Goal: Entertainment & Leisure: Consume media (video, audio)

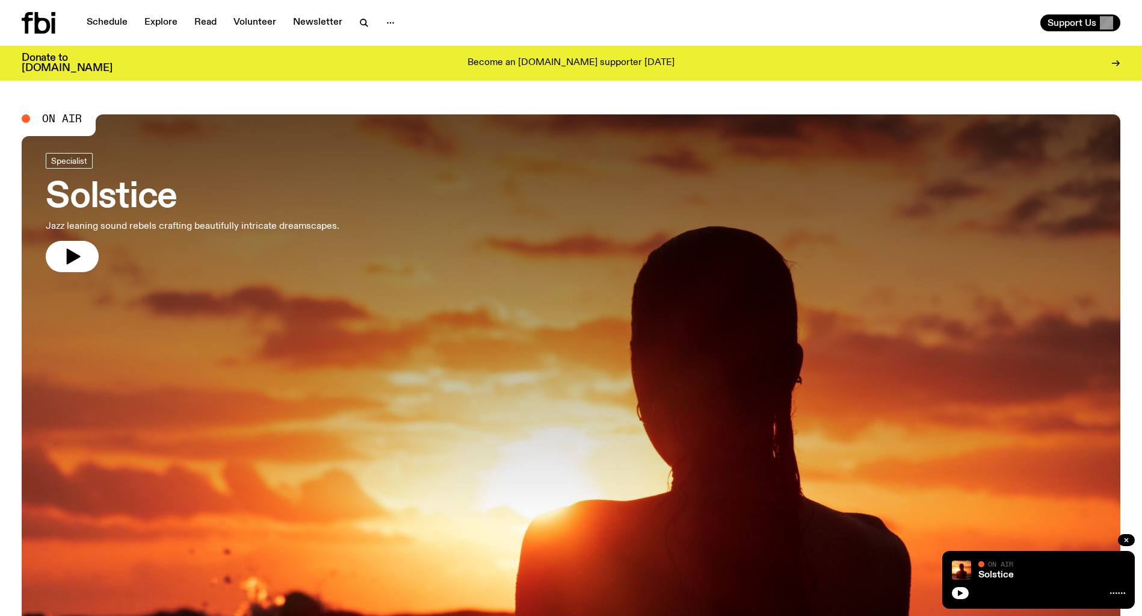
click at [70, 256] on icon "button" at bounding box center [74, 257] width 14 height 16
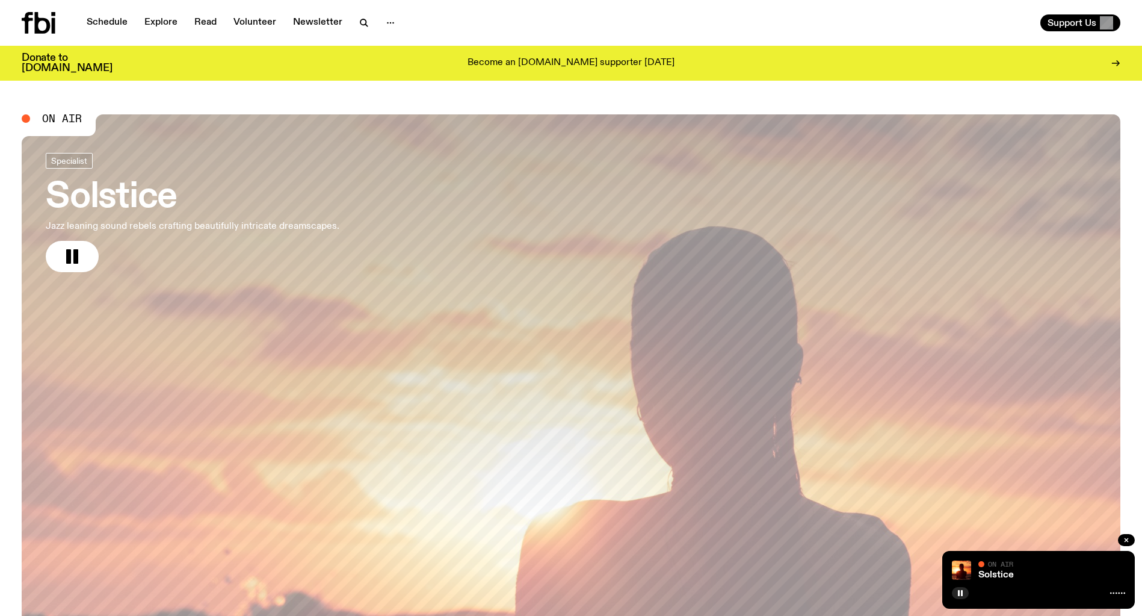
click at [113, 12] on div "Schedule Explore Read Volunteer Newsletter" at bounding box center [294, 23] width 545 height 22
click at [108, 25] on link "Schedule" at bounding box center [106, 22] width 55 height 17
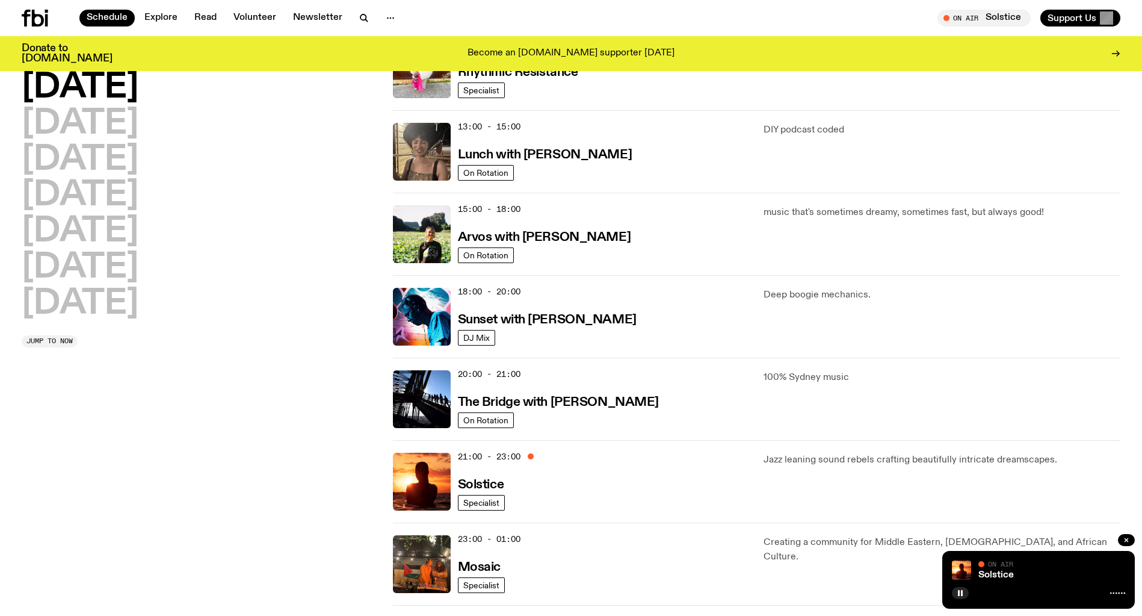
scroll to position [328, 0]
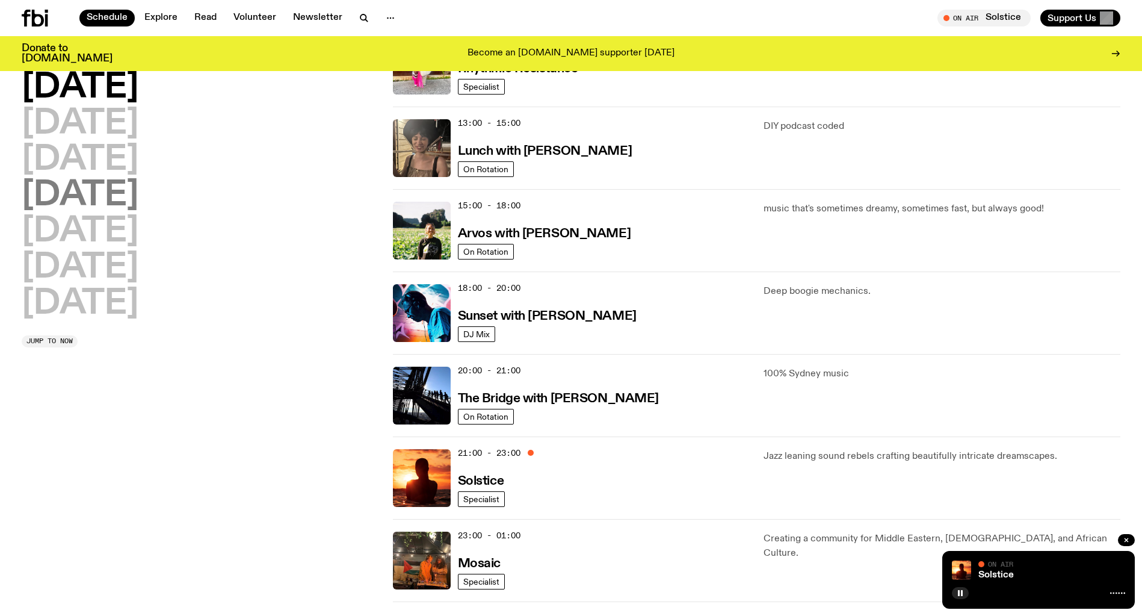
click at [118, 201] on h2 "[DATE]" at bounding box center [80, 196] width 117 height 34
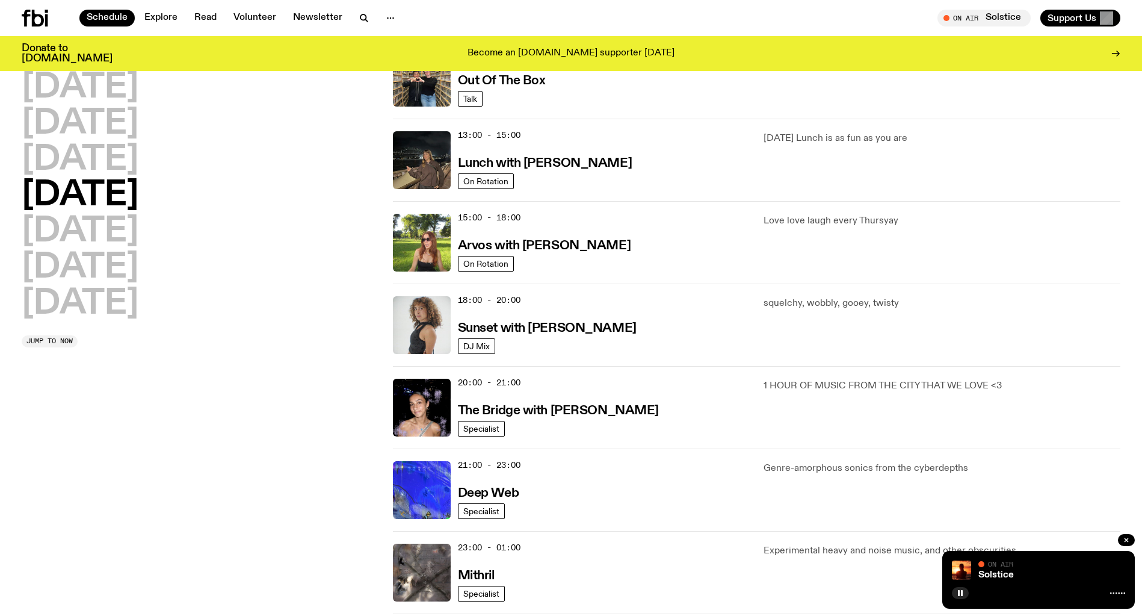
scroll to position [316, 0]
click at [400, 320] on img at bounding box center [422, 325] width 58 height 58
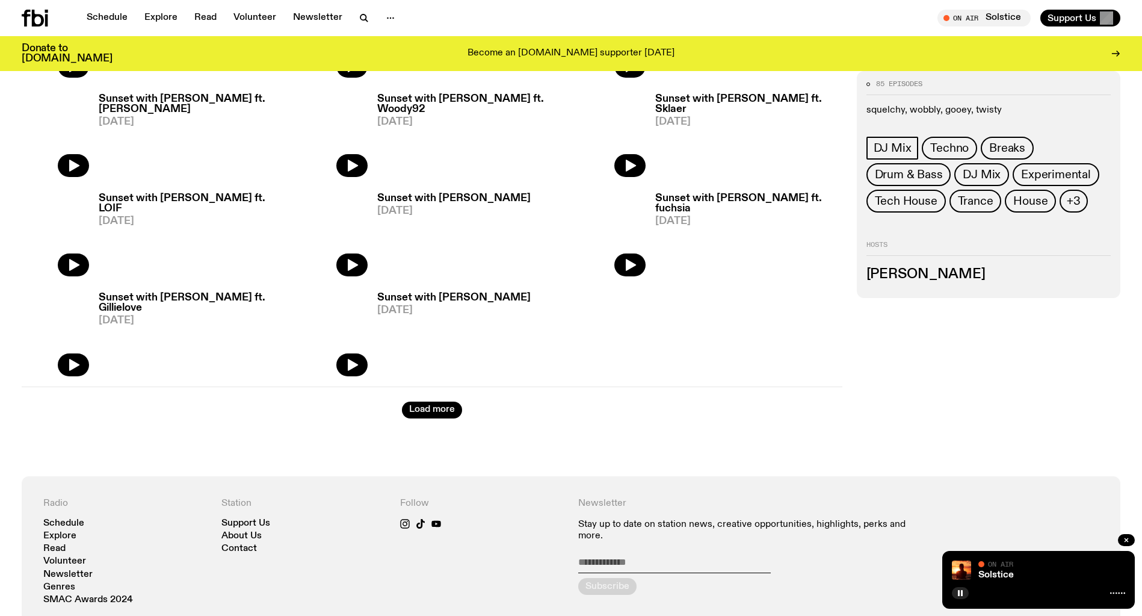
scroll to position [930, 0]
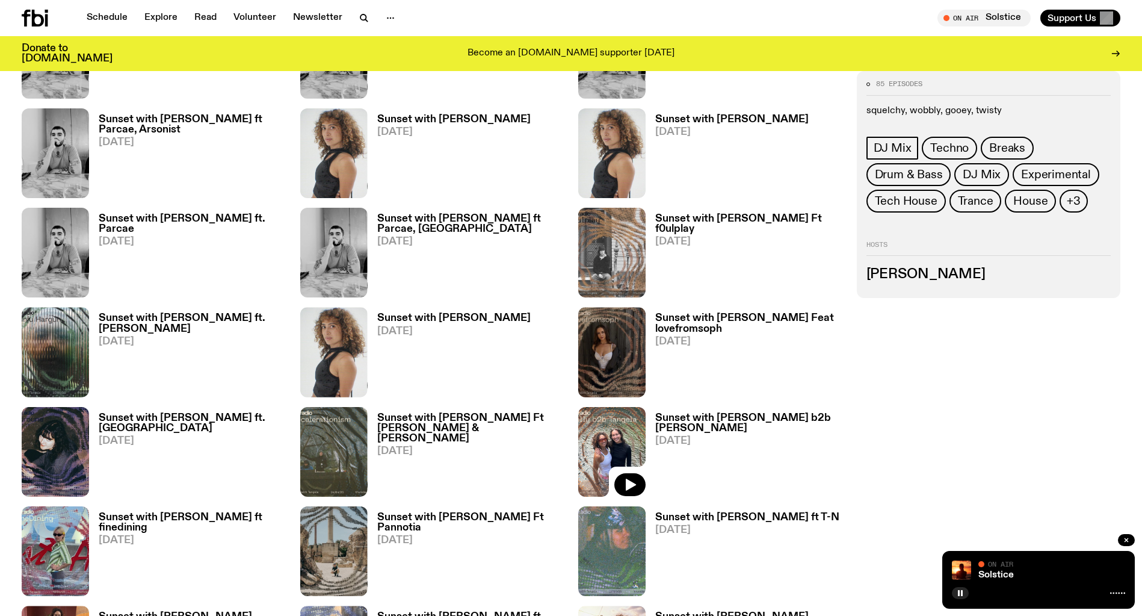
click at [608, 433] on img at bounding box center [611, 452] width 67 height 90
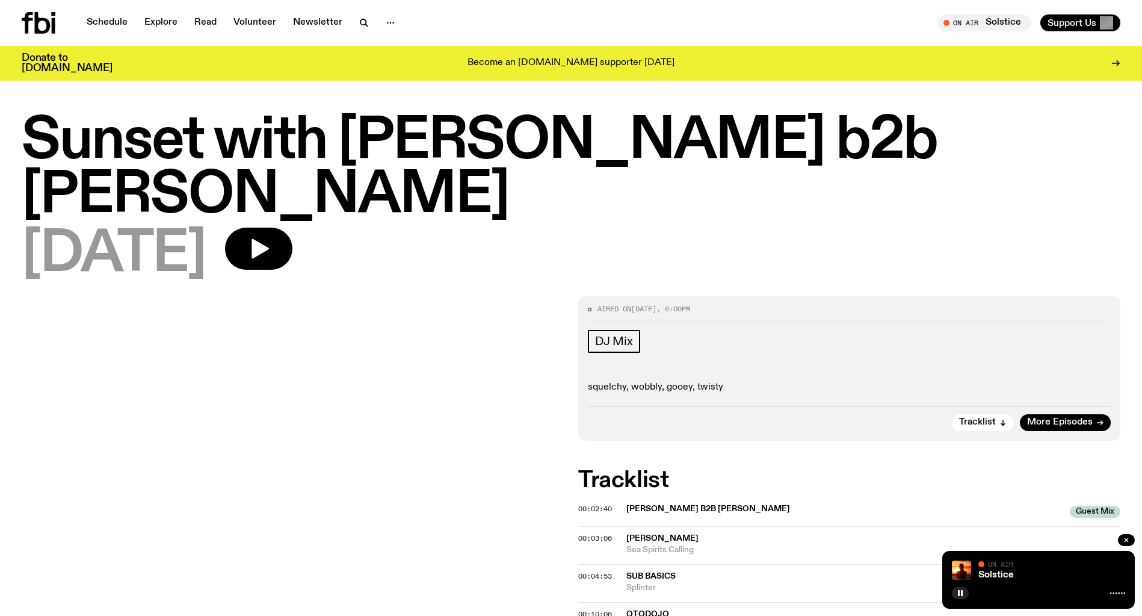
scroll to position [-1, 0]
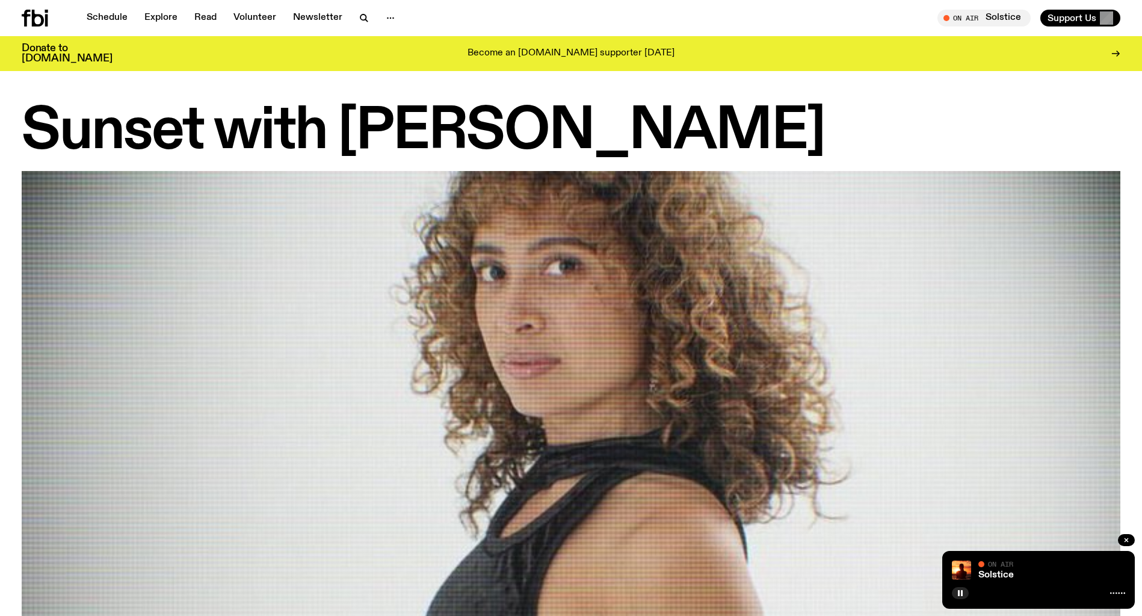
scroll to position [930, 0]
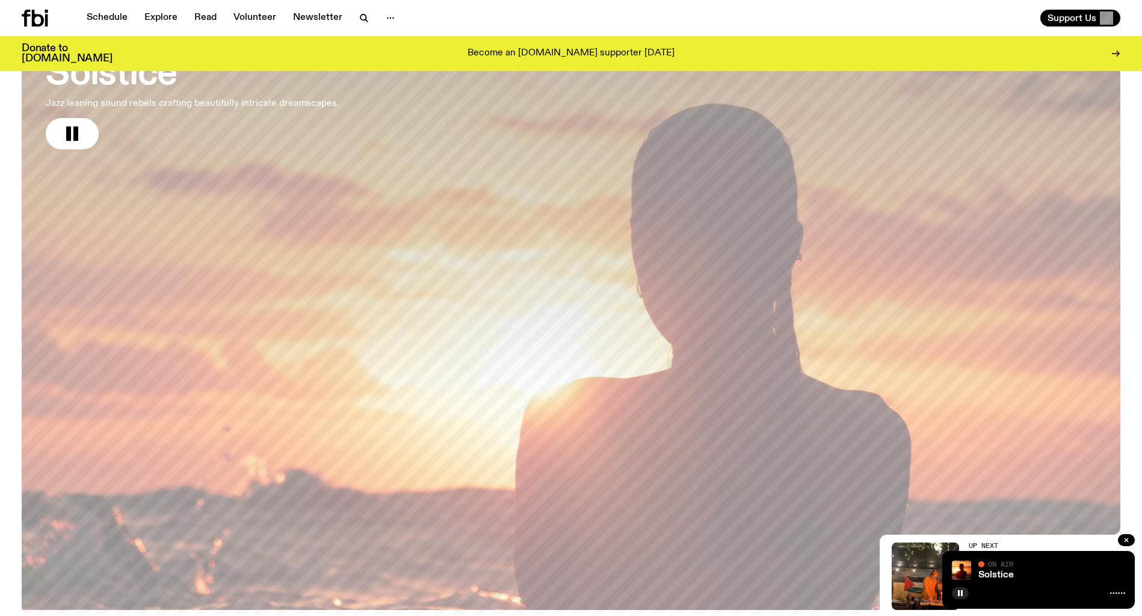
scroll to position [114, 0]
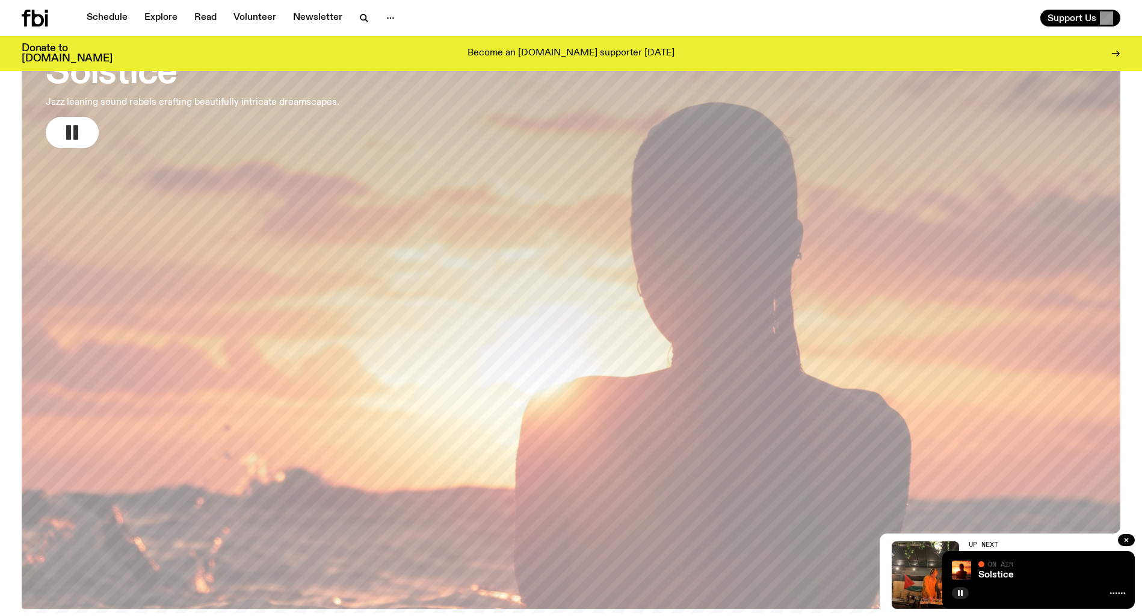
click at [69, 131] on rect "button" at bounding box center [68, 132] width 5 height 14
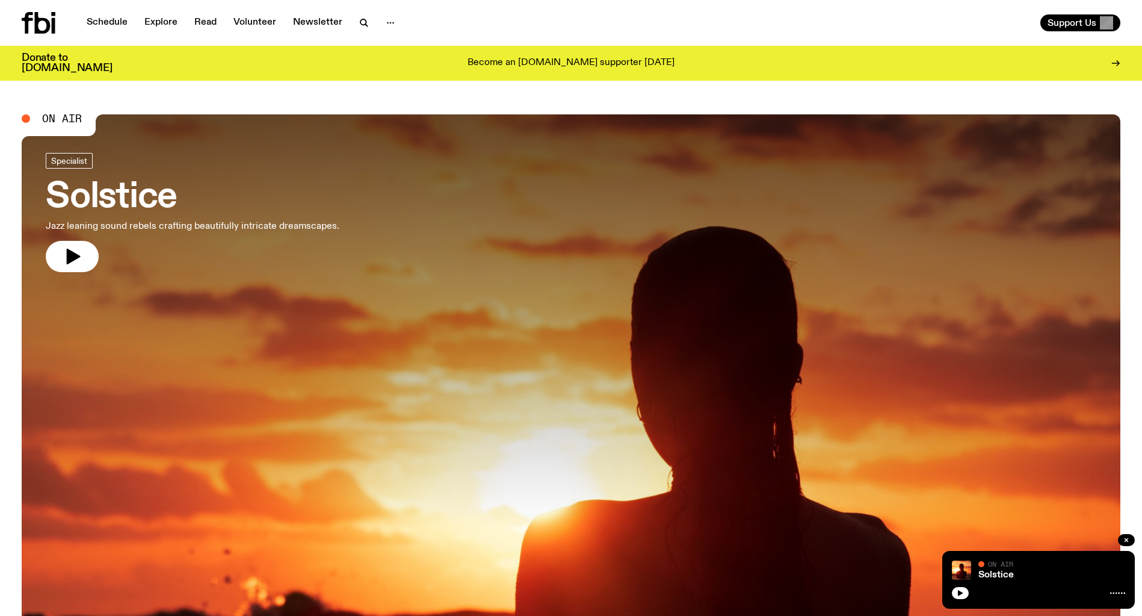
click at [73, 255] on icon "button" at bounding box center [74, 257] width 14 height 16
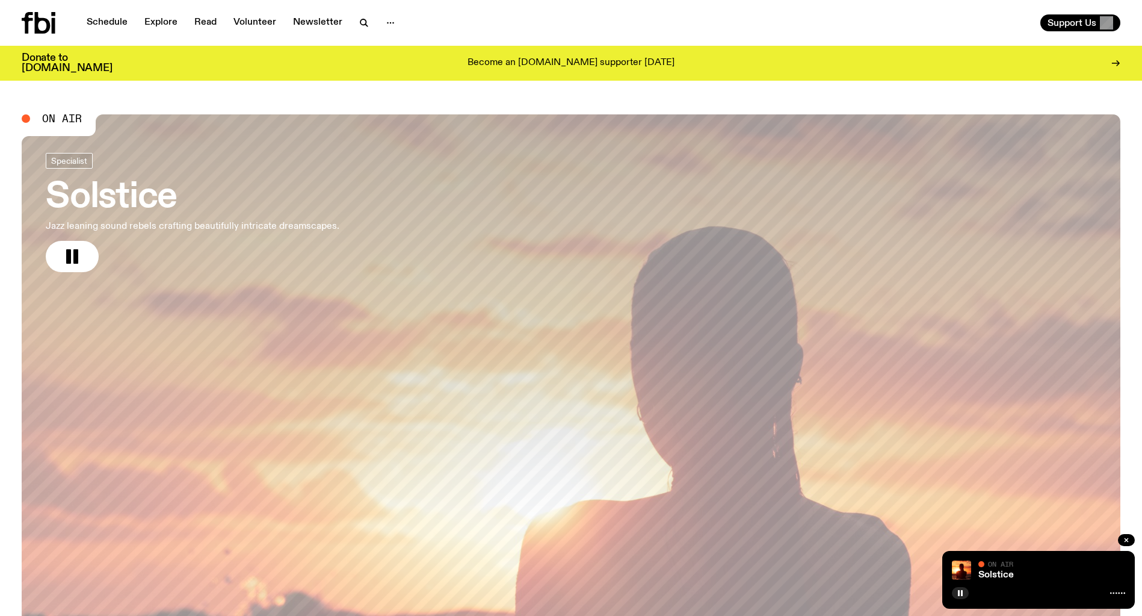
click at [105, 20] on link "Schedule" at bounding box center [106, 22] width 55 height 17
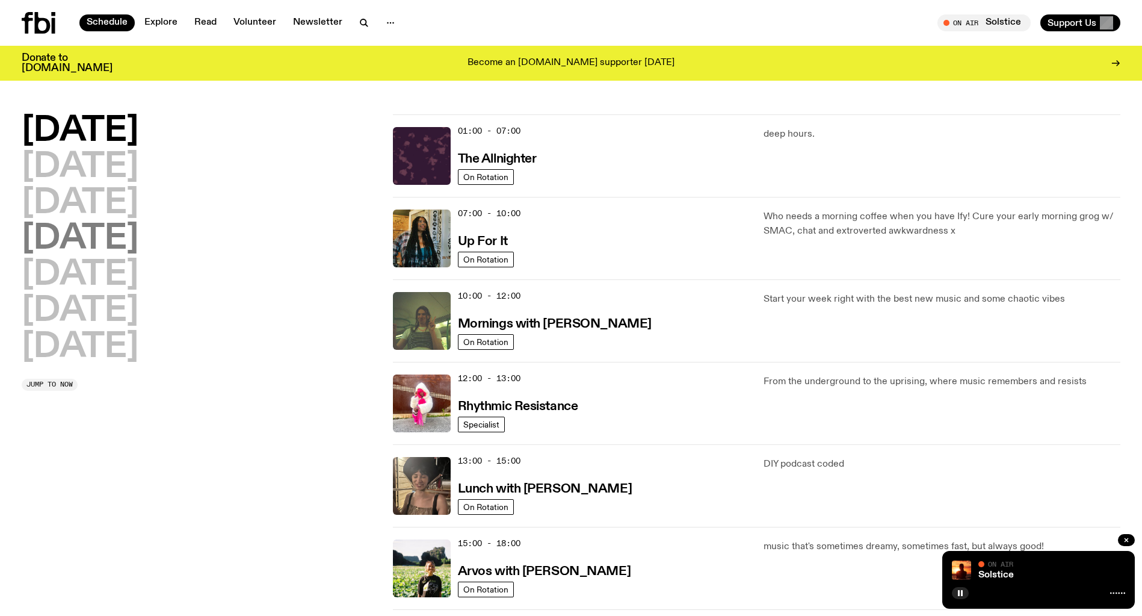
click at [138, 229] on h2 "[DATE]" at bounding box center [80, 239] width 117 height 34
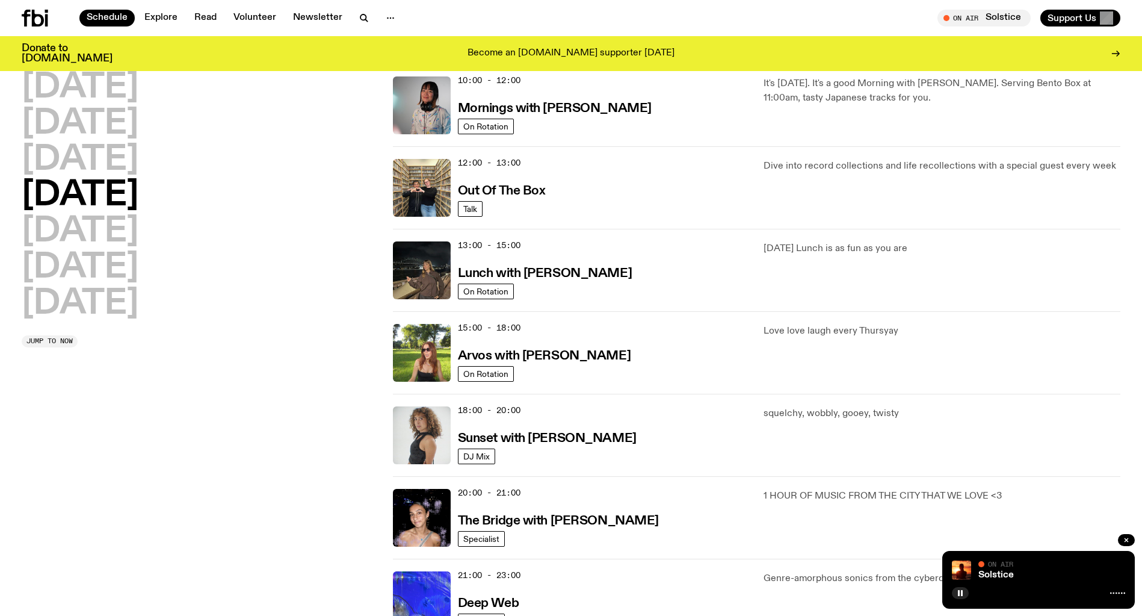
scroll to position [207, 0]
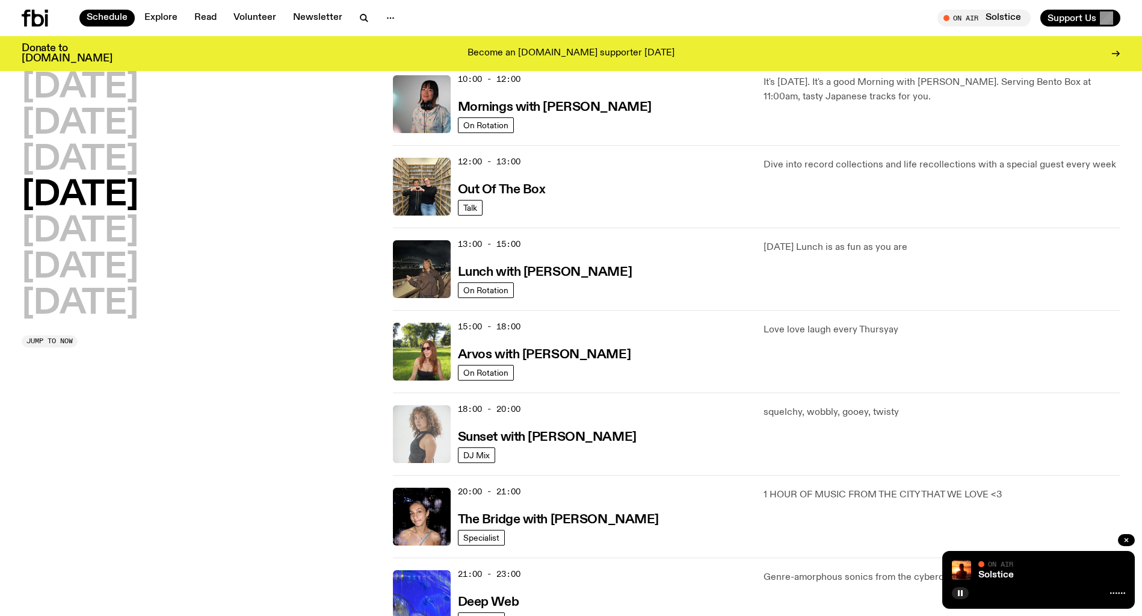
click at [406, 426] on img at bounding box center [422, 434] width 58 height 58
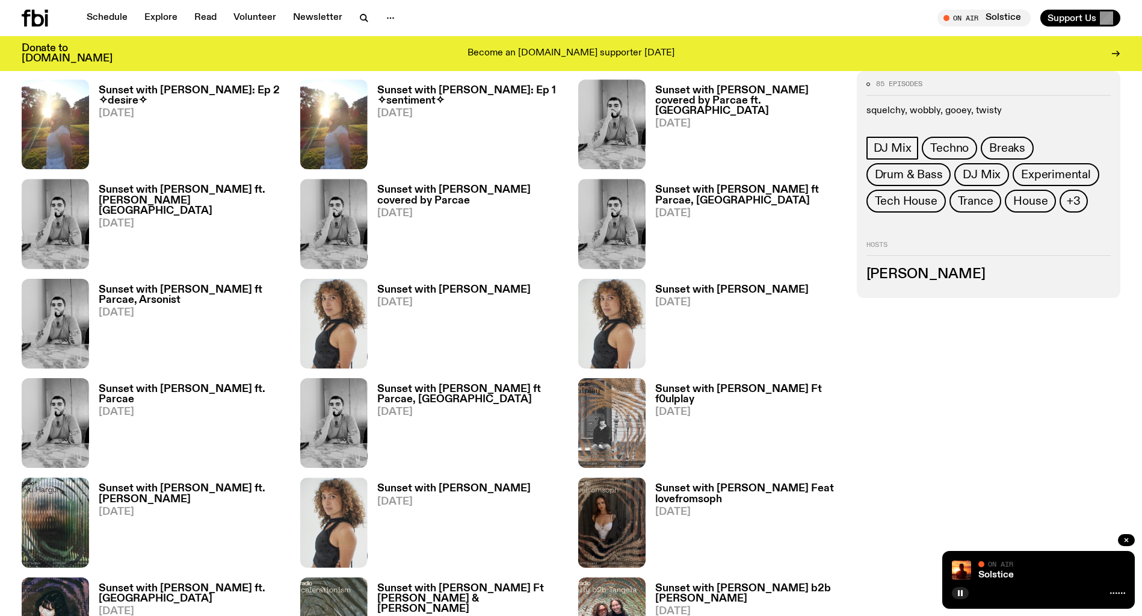
scroll to position [760, 0]
click at [355, 365] on button "button" at bounding box center [351, 356] width 31 height 23
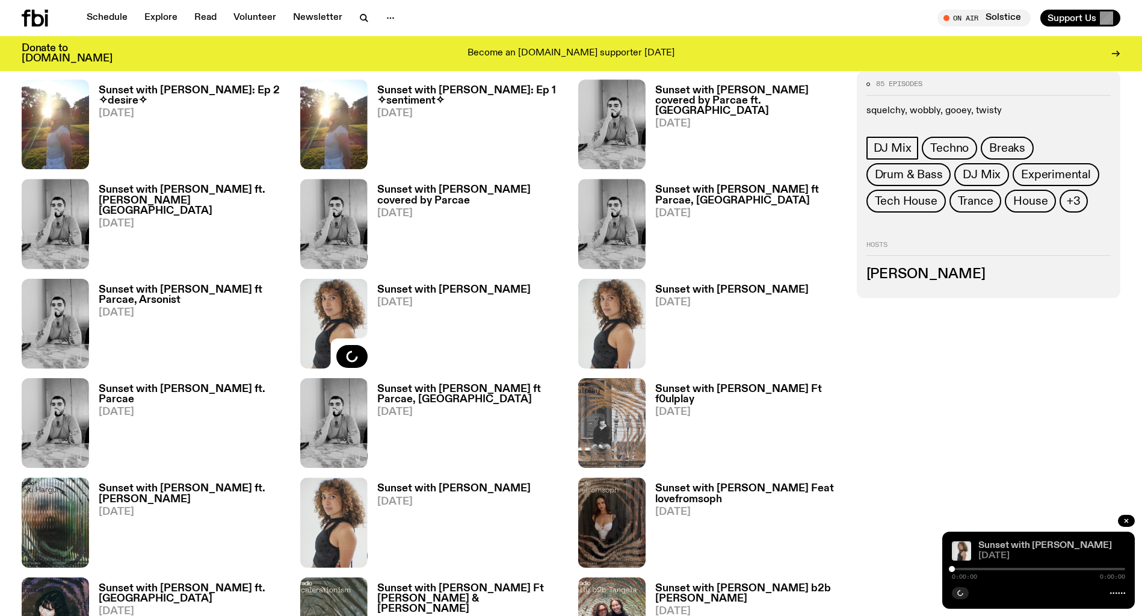
click at [1022, 546] on link "Sunset with [PERSON_NAME]" at bounding box center [1045, 545] width 134 height 10
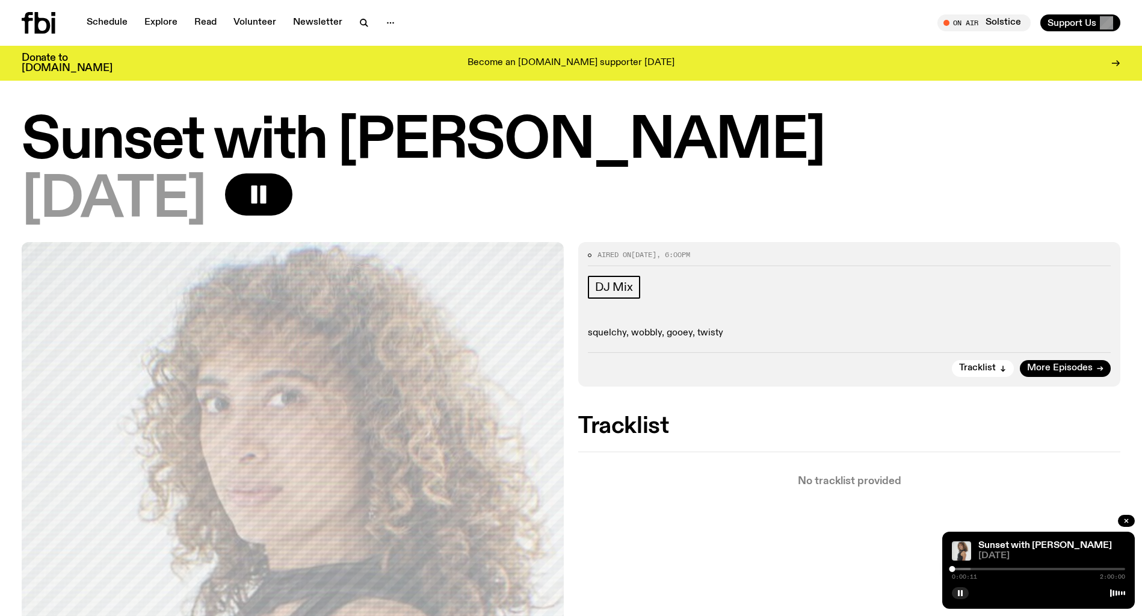
click at [959, 568] on div at bounding box center [883, 568] width 173 height 2
click at [969, 568] on div at bounding box center [890, 568] width 173 height 2
click at [1005, 569] on div at bounding box center [1038, 568] width 173 height 2
click at [984, 548] on link "Sunset with [PERSON_NAME]" at bounding box center [1045, 545] width 134 height 10
drag, startPoint x: 1005, startPoint y: 569, endPoint x: 945, endPoint y: 565, distance: 60.3
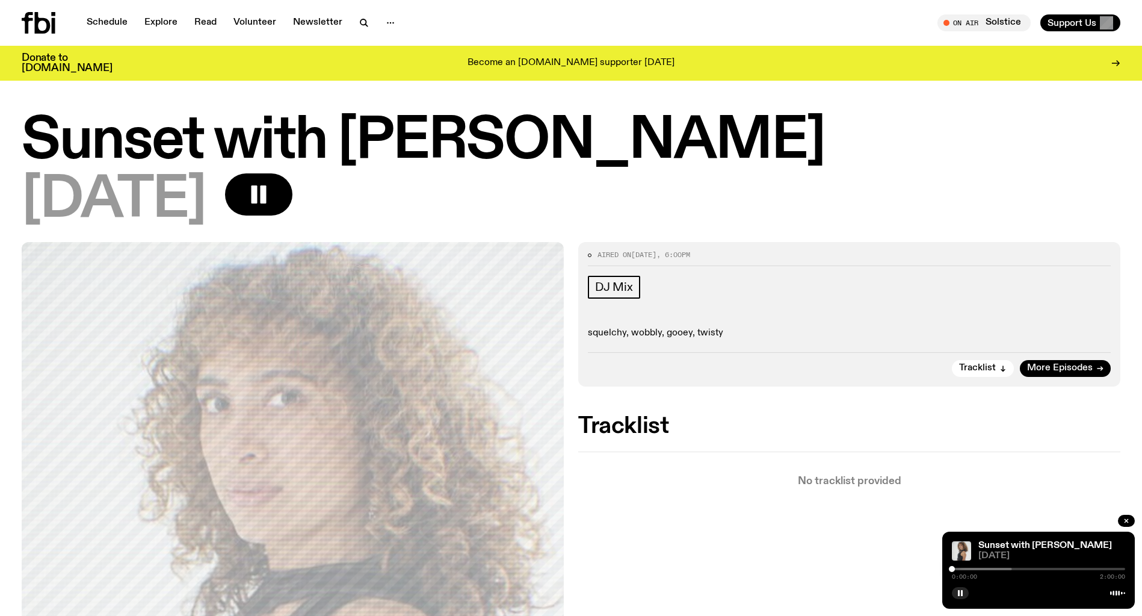
click at [945, 565] on div "Sunset with [PERSON_NAME] [DATE] 0:00:00 2:00:00" at bounding box center [1038, 569] width 193 height 77
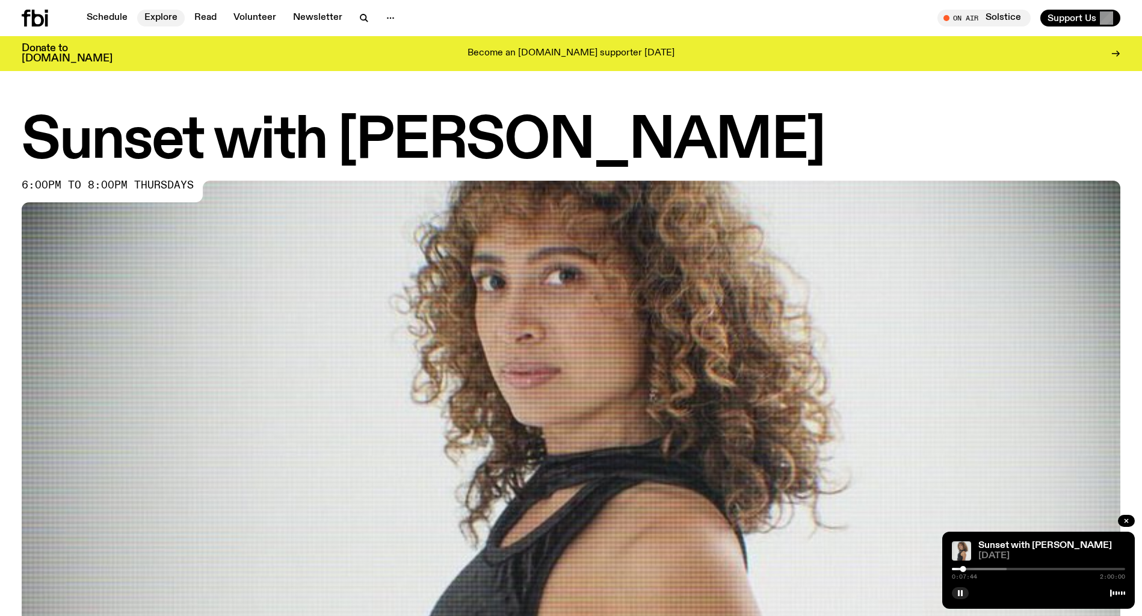
scroll to position [760, 0]
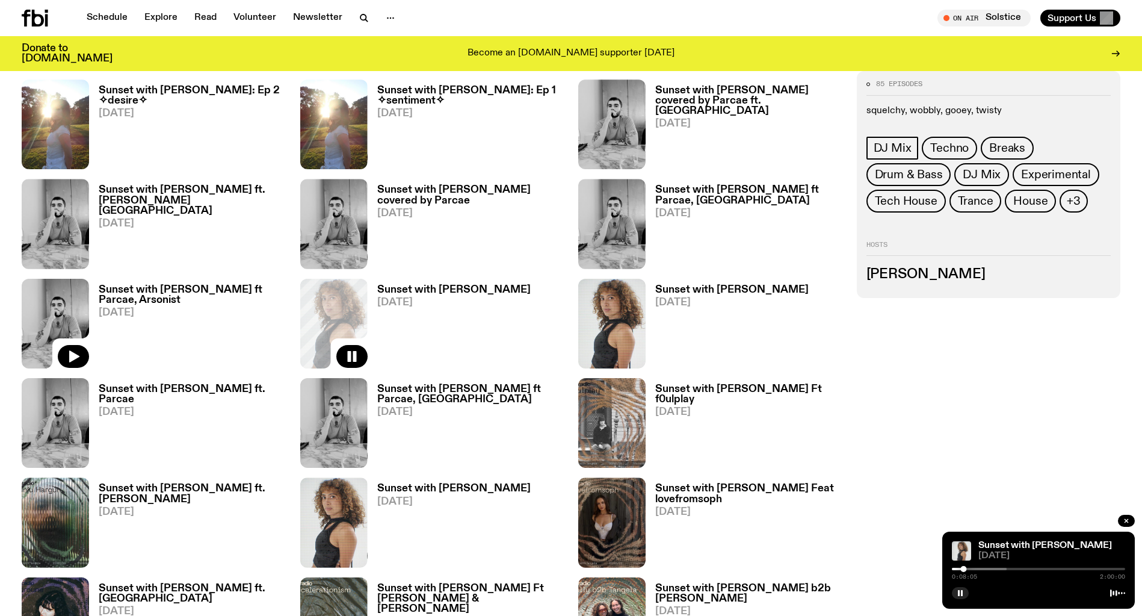
click at [56, 311] on img at bounding box center [55, 324] width 67 height 90
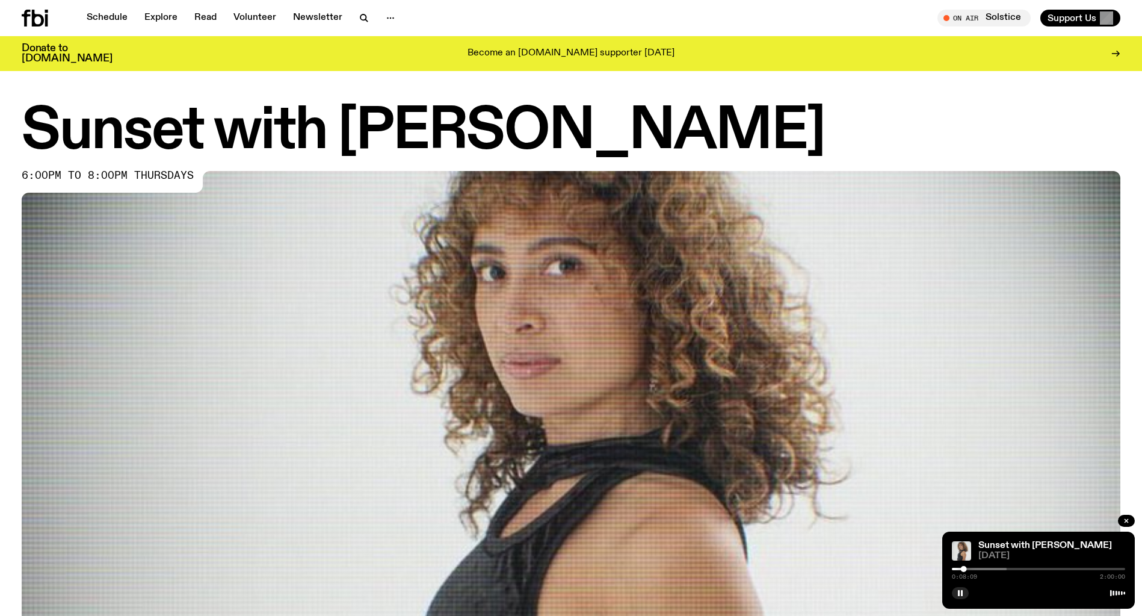
scroll to position [760, 0]
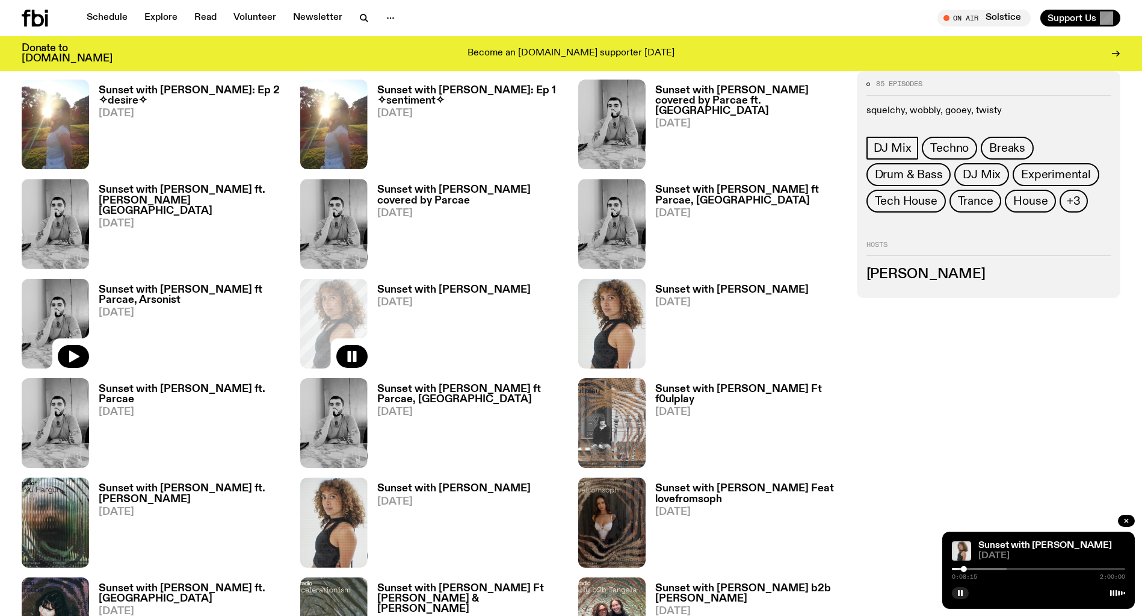
click at [59, 314] on img at bounding box center [55, 324] width 67 height 90
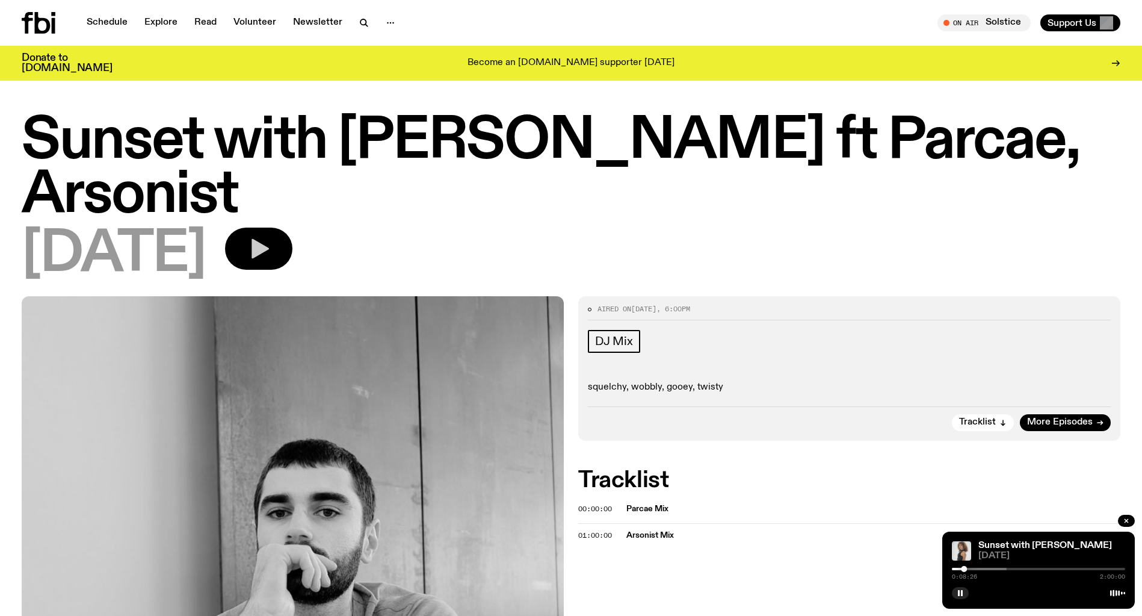
click at [271, 236] on icon "button" at bounding box center [259, 248] width 24 height 24
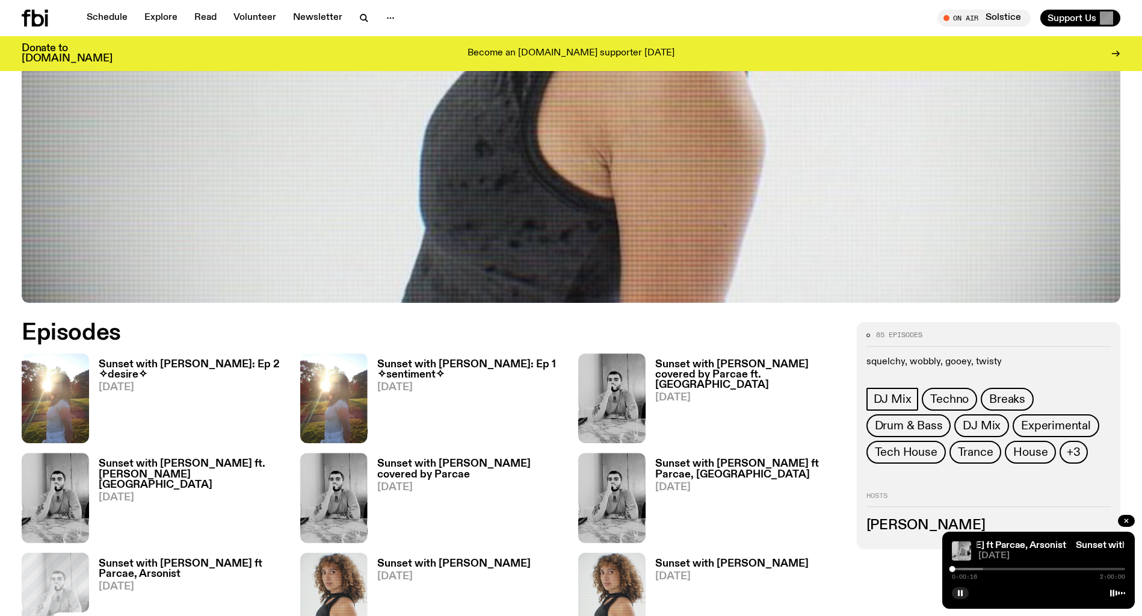
scroll to position [586, 0]
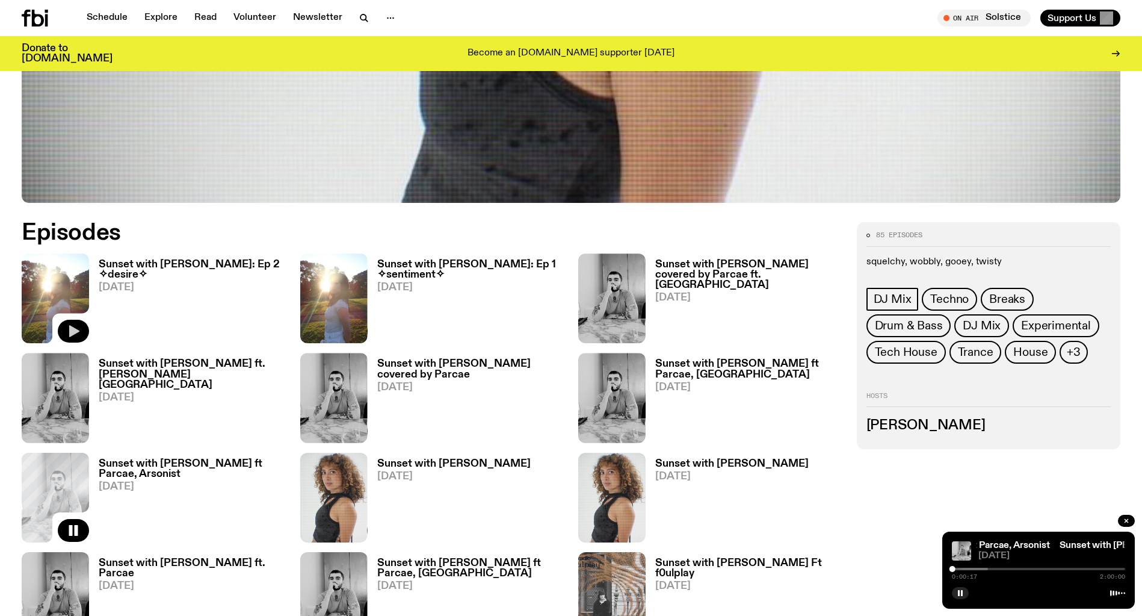
click at [71, 327] on icon "button" at bounding box center [74, 332] width 10 height 12
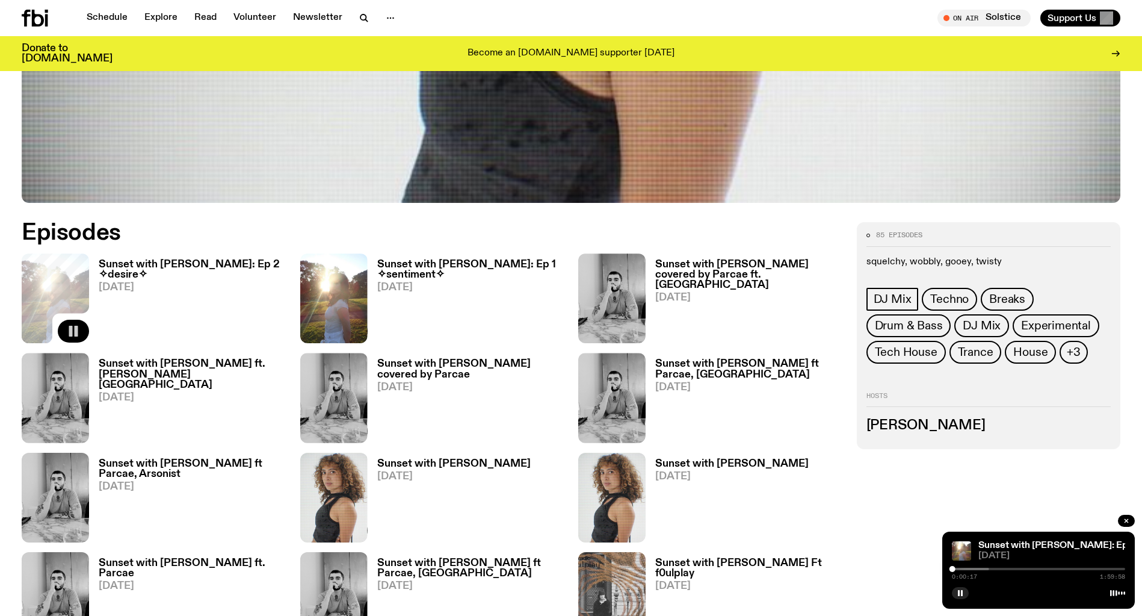
click at [155, 267] on h3 "Sunset with [PERSON_NAME]: Ep 2 ✧desire✧" at bounding box center [192, 269] width 187 height 20
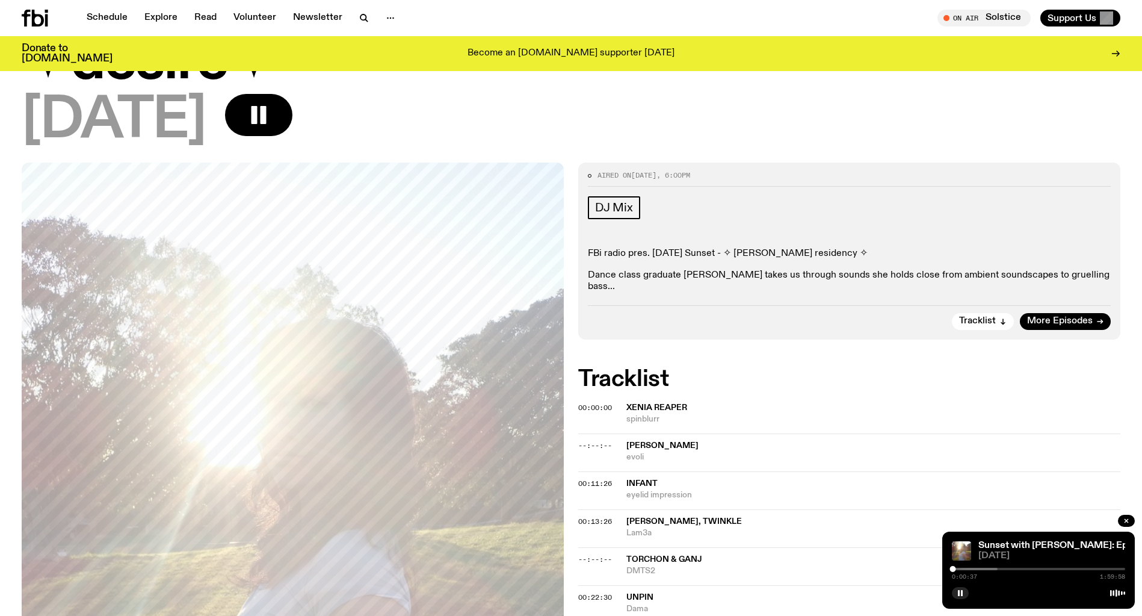
scroll to position [124, 0]
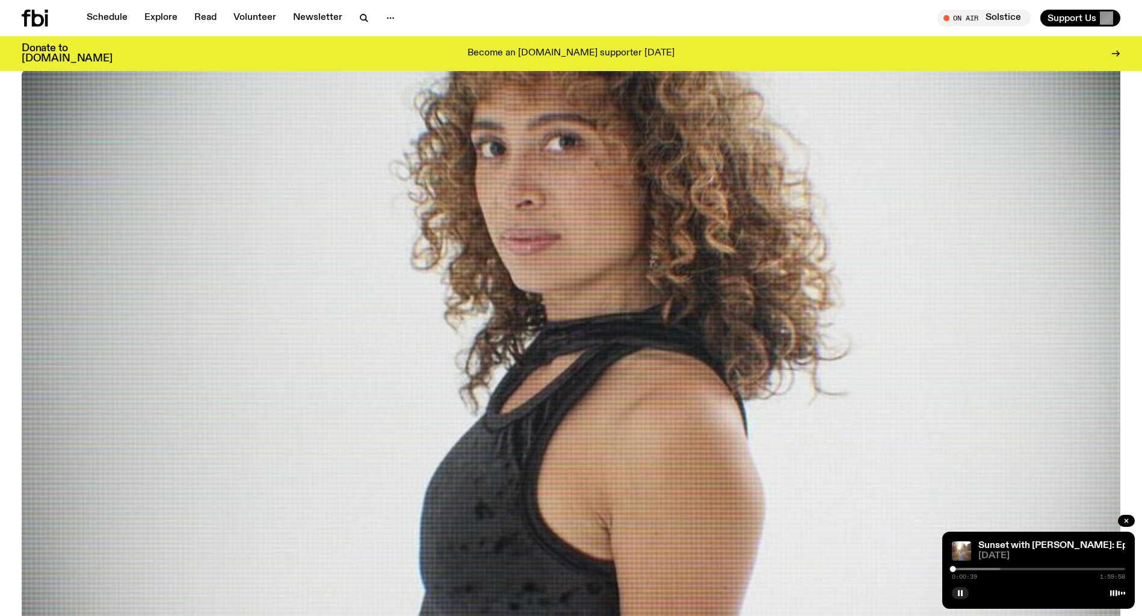
scroll to position [586, 0]
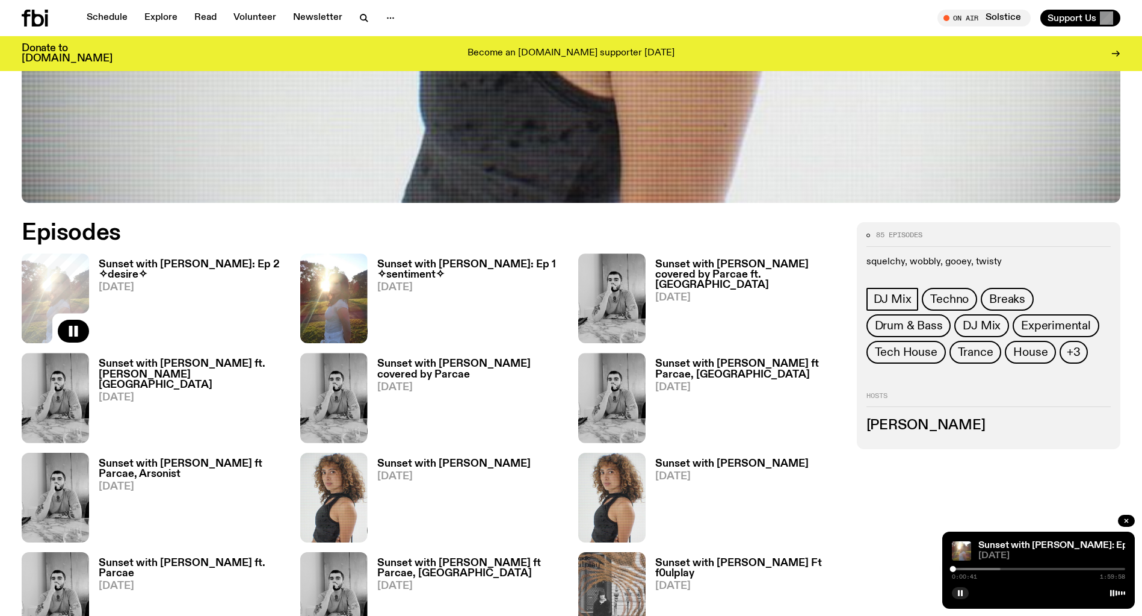
click at [425, 269] on h3 "Sunset with [PERSON_NAME]: Ep 1 ✧sentiment✧" at bounding box center [470, 269] width 187 height 20
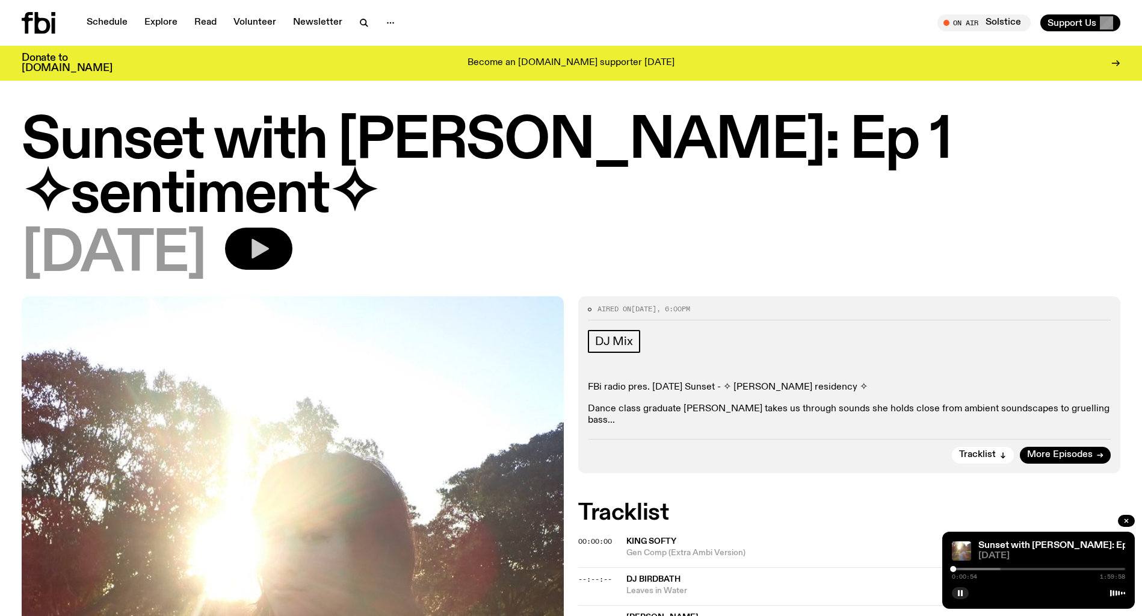
click at [292, 227] on button "button" at bounding box center [258, 248] width 67 height 42
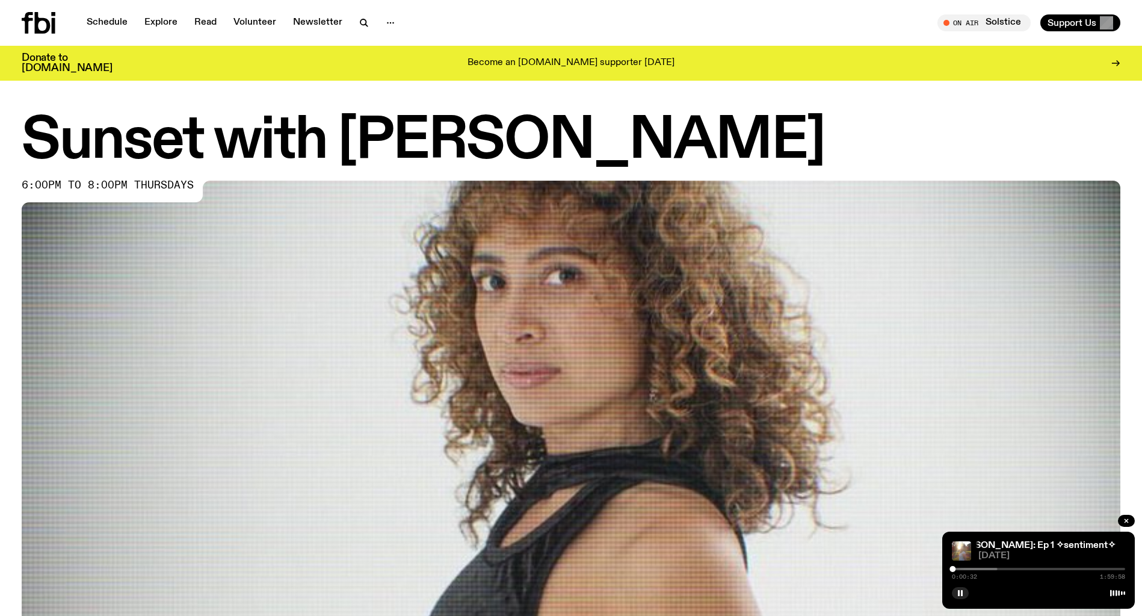
click at [1045, 540] on div "Sunset with [PERSON_NAME]: Ep 1 ✧sentiment✧ Sunset with [PERSON_NAME]: Ep 1 ✧se…" at bounding box center [1038, 569] width 193 height 77
click at [1040, 545] on link "Sunset with [PERSON_NAME]: Ep 1 ✧sentiment✧" at bounding box center [1001, 545] width 216 height 10
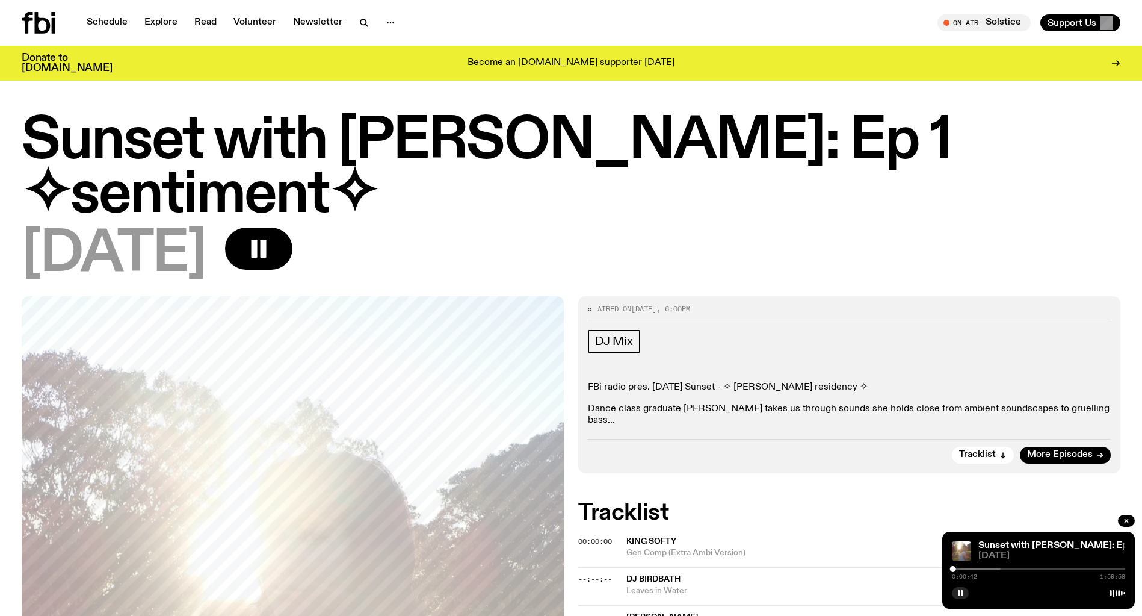
click at [646, 403] on p "Dance class graduate [PERSON_NAME] takes us through sounds she holds close from…" at bounding box center [849, 414] width 523 height 23
click at [999, 403] on p "Dance class graduate [PERSON_NAME] takes us through sounds she holds close from…" at bounding box center [849, 414] width 523 height 23
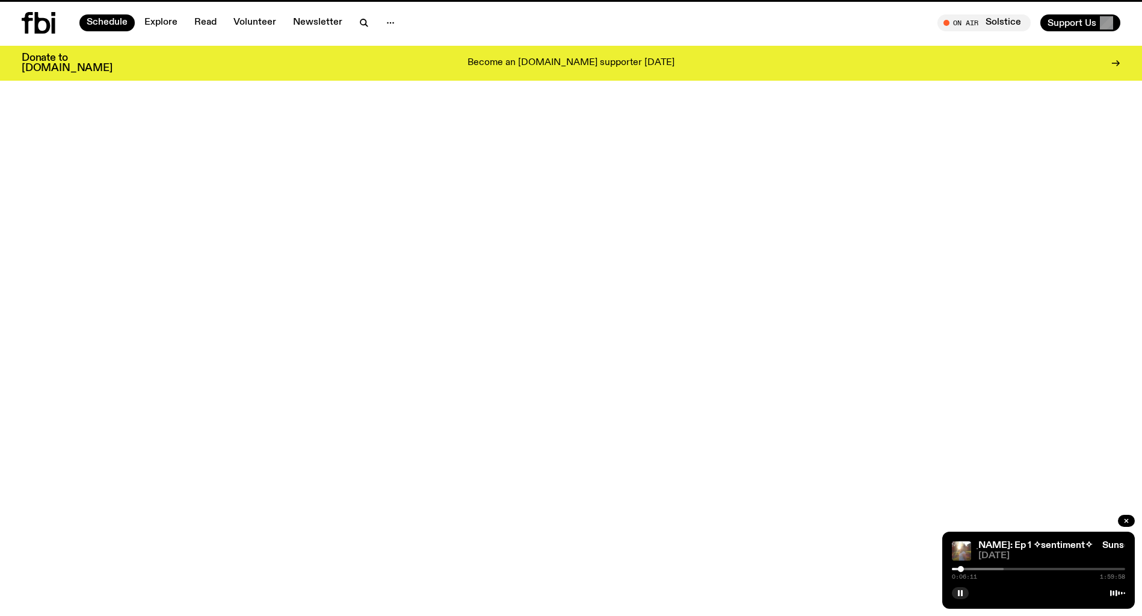
scroll to position [207, 0]
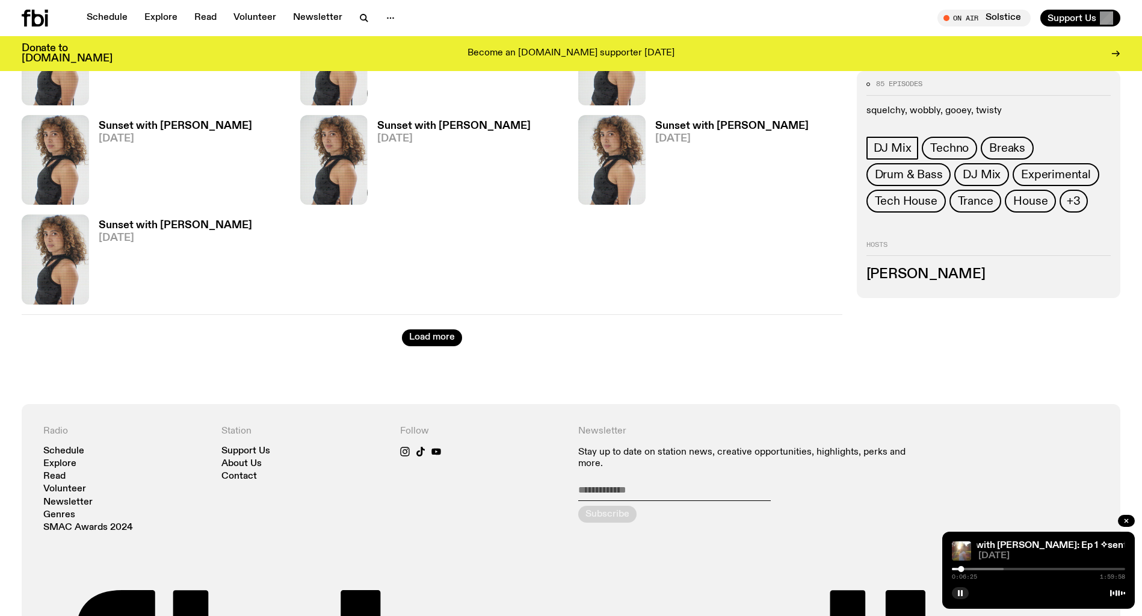
scroll to position [3406, 0]
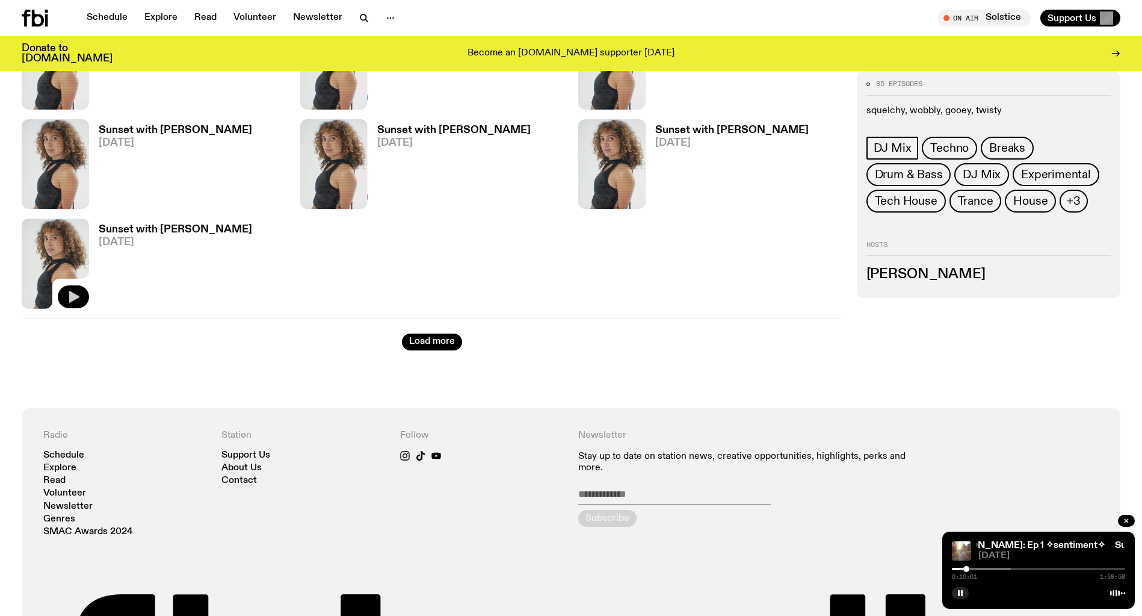
click at [76, 299] on icon "button" at bounding box center [73, 296] width 14 height 14
click at [1028, 543] on link "Sunset with [PERSON_NAME]" at bounding box center [1045, 545] width 134 height 10
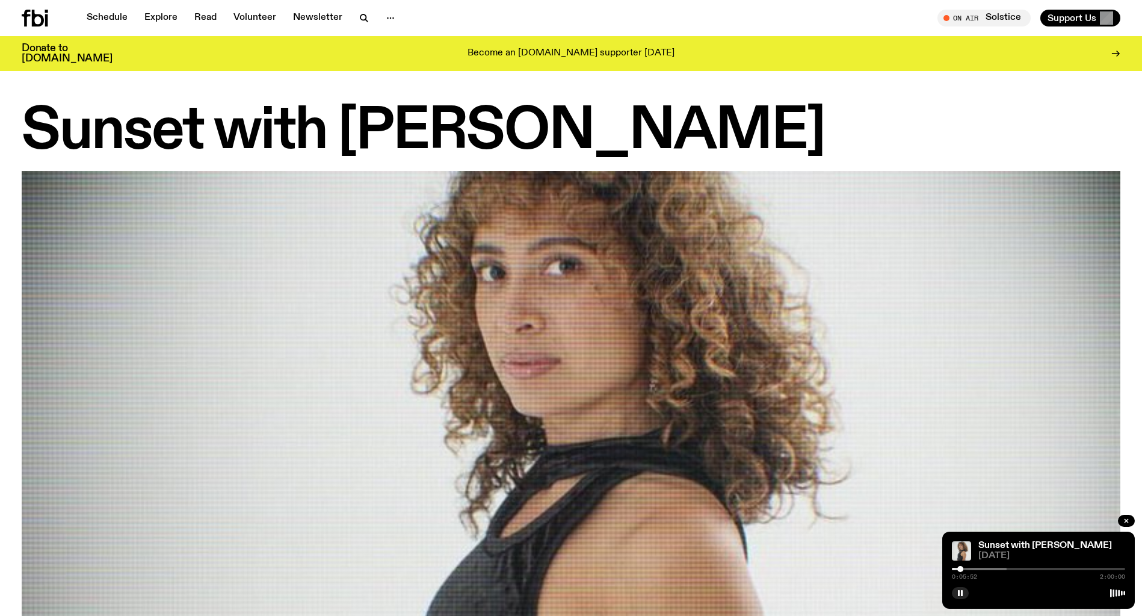
scroll to position [3275, 0]
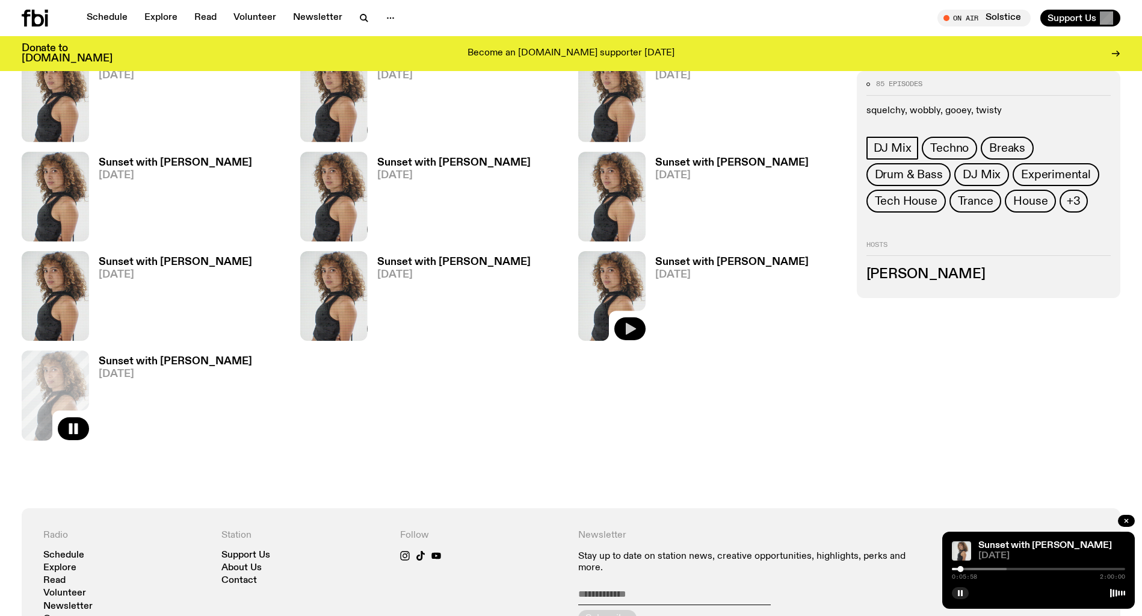
click at [629, 327] on icon "button" at bounding box center [631, 329] width 10 height 12
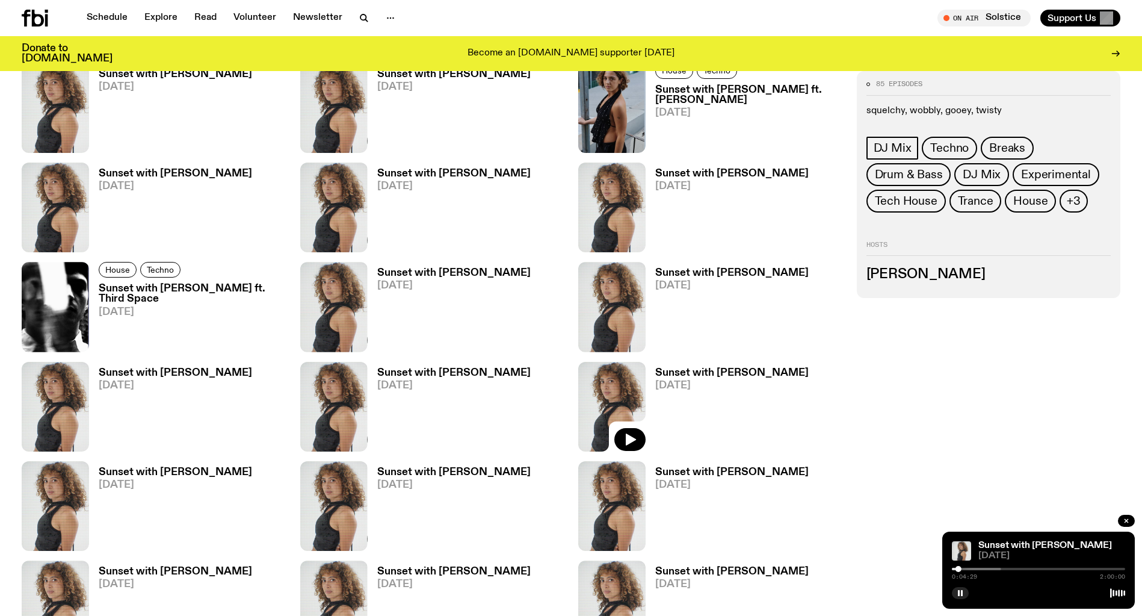
scroll to position [2764, 0]
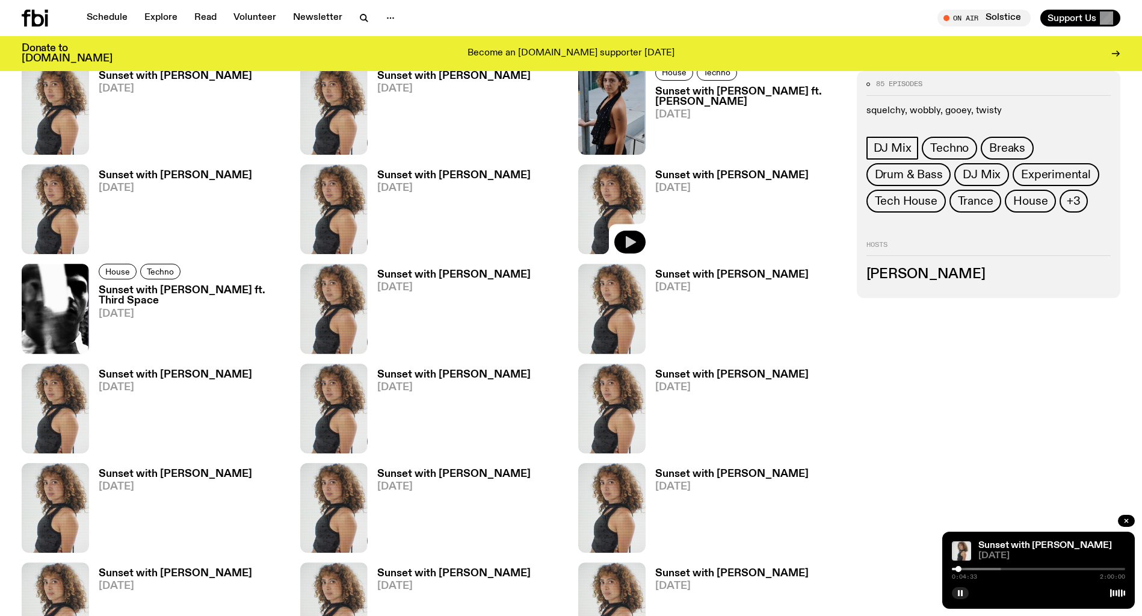
click at [637, 245] on button "button" at bounding box center [629, 241] width 31 height 23
click at [953, 569] on div at bounding box center [953, 569] width 6 height 6
click at [954, 569] on div at bounding box center [954, 569] width 6 height 6
click at [956, 569] on div at bounding box center [956, 569] width 6 height 6
click at [955, 569] on div at bounding box center [955, 569] width 6 height 6
